Goal: Communication & Community: Answer question/provide support

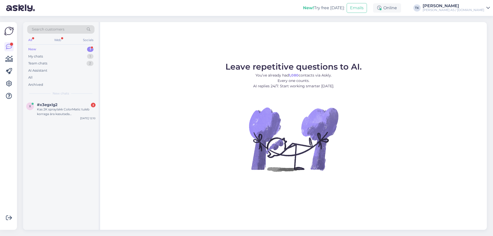
click at [58, 52] on div "New 1" at bounding box center [60, 49] width 67 height 7
click at [79, 109] on div "Kas 2K spraylakk ColorMatic tuleb korraga ära kasutada [PERSON_NAME] kõvendiga …" at bounding box center [66, 111] width 59 height 9
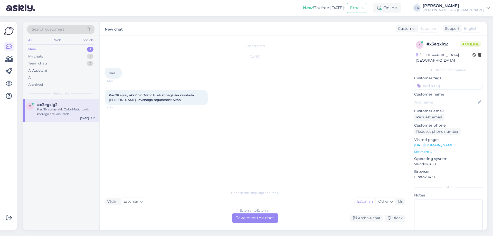
click at [258, 219] on div "Estonian to Estonian Take over the chat" at bounding box center [255, 217] width 46 height 9
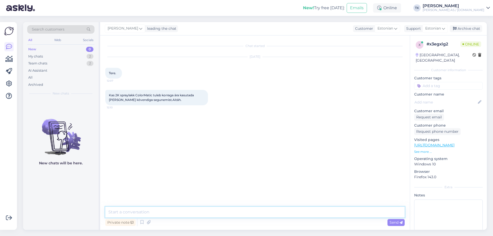
click at [126, 210] on textarea at bounding box center [254, 212] width 299 height 11
type textarea "Tere"
type textarea "Põhimõtteliselt jah, tuleb korraga ära kasutada."
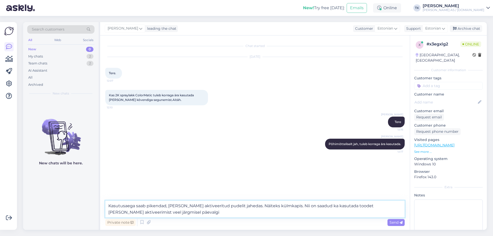
type textarea "Kasutusaega saab pikendad, [PERSON_NAME] aktiveeritud pudelit jahedas. Näiteks …"
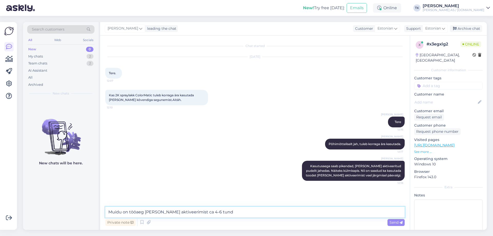
type textarea "Muidu on tööaeg [PERSON_NAME] aktiveerimist ca 4-6 tundi"
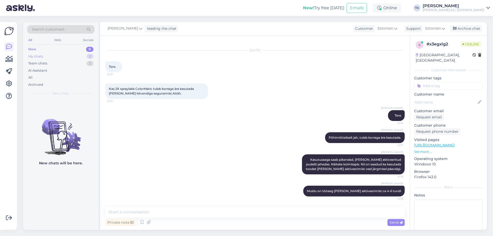
click at [32, 56] on div "My chats" at bounding box center [35, 56] width 15 height 5
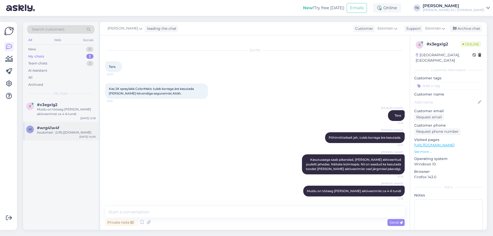
click at [54, 130] on span "#wrg41w4f" at bounding box center [48, 128] width 22 height 5
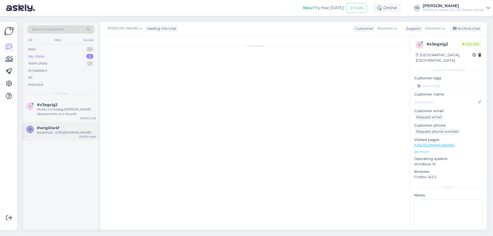
scroll to position [161, 0]
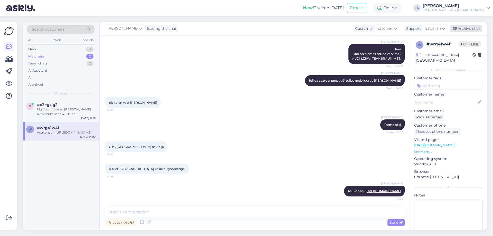
click at [470, 28] on div "Archive chat" at bounding box center [466, 28] width 32 height 7
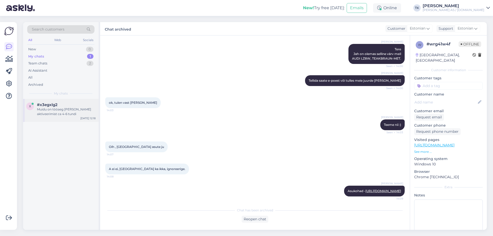
click at [44, 106] on span "#x3egxlg2" at bounding box center [47, 104] width 21 height 5
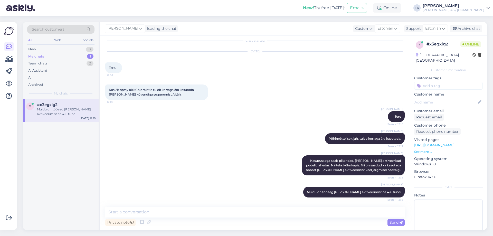
scroll to position [6, 0]
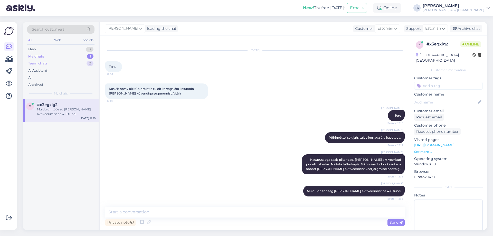
click at [37, 62] on div "Team chats" at bounding box center [37, 63] width 19 height 5
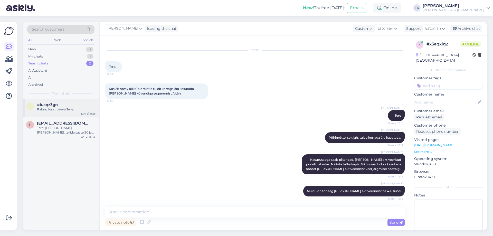
click at [62, 108] on div "Palun, ilusat päeva Teile." at bounding box center [66, 109] width 59 height 5
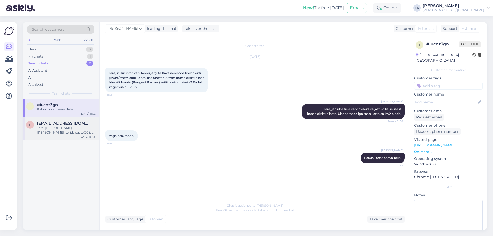
click at [65, 125] on span "[EMAIL_ADDRESS][DOMAIN_NAME]" at bounding box center [63, 123] width 53 height 5
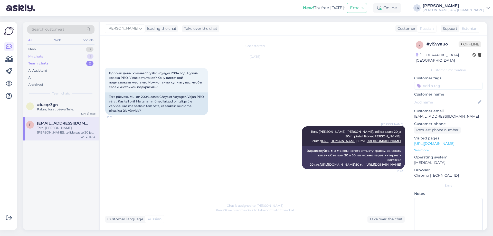
click at [48, 58] on div "My chats 1" at bounding box center [60, 56] width 67 height 7
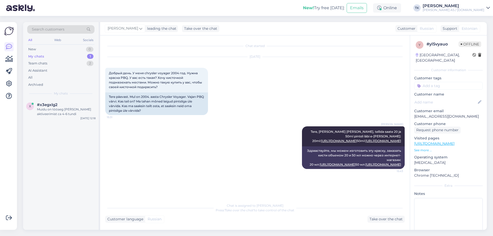
scroll to position [7, 0]
